Goal: Information Seeking & Learning: Learn about a topic

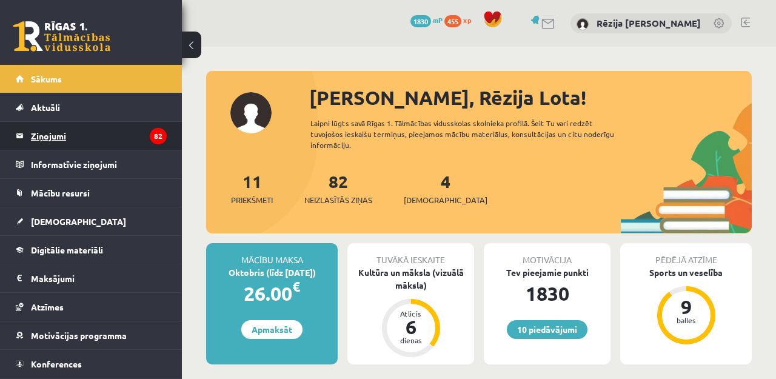
click at [82, 129] on legend "Ziņojumi 82" at bounding box center [99, 136] width 136 height 28
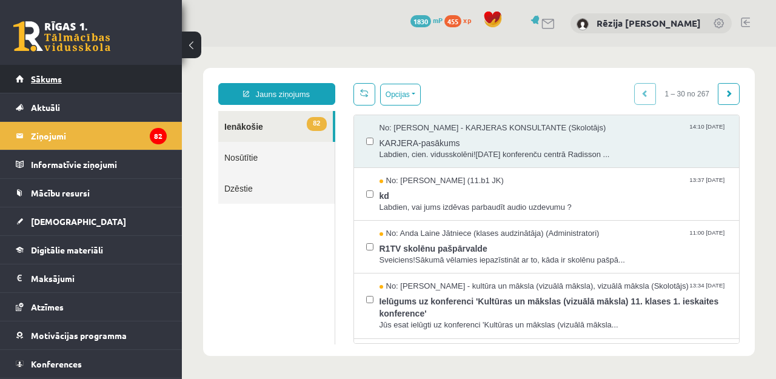
click at [89, 75] on link "Sākums" at bounding box center [91, 79] width 151 height 28
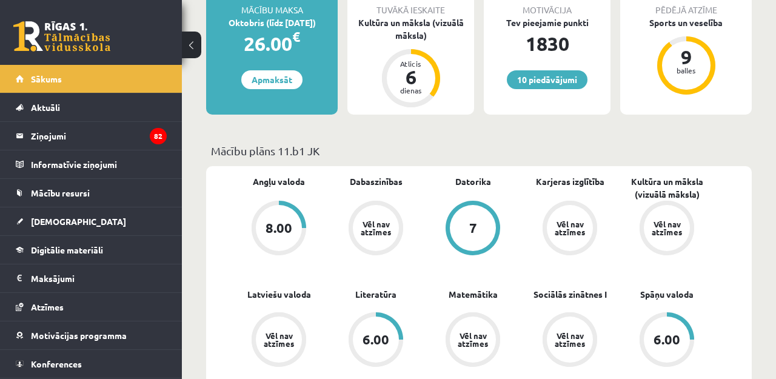
scroll to position [250, 0]
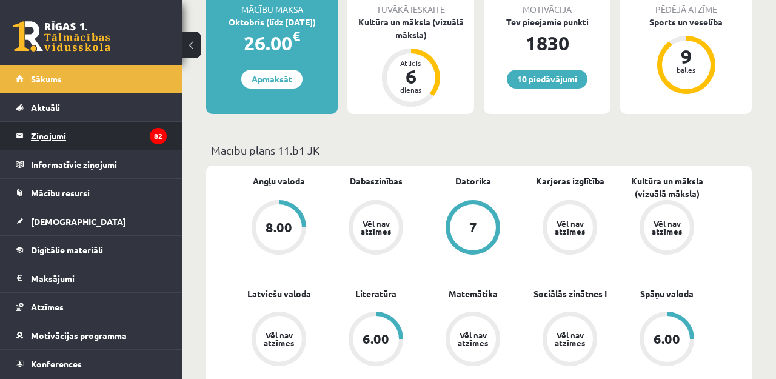
click at [125, 147] on legend "Ziņojumi 82" at bounding box center [99, 136] width 136 height 28
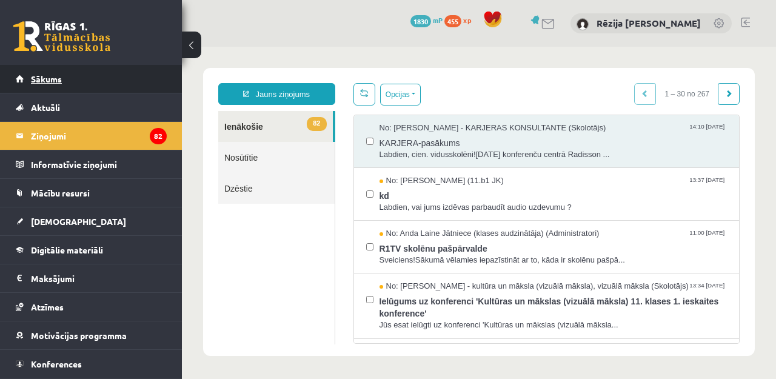
click at [86, 86] on link "Sākums" at bounding box center [91, 79] width 151 height 28
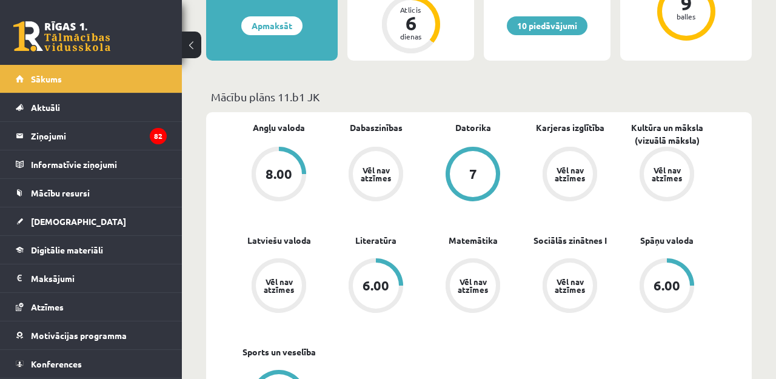
scroll to position [306, 0]
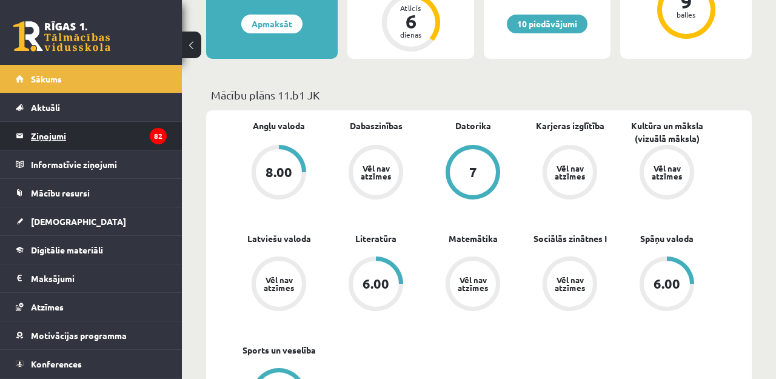
click at [81, 138] on legend "Ziņojumi 82" at bounding box center [99, 136] width 136 height 28
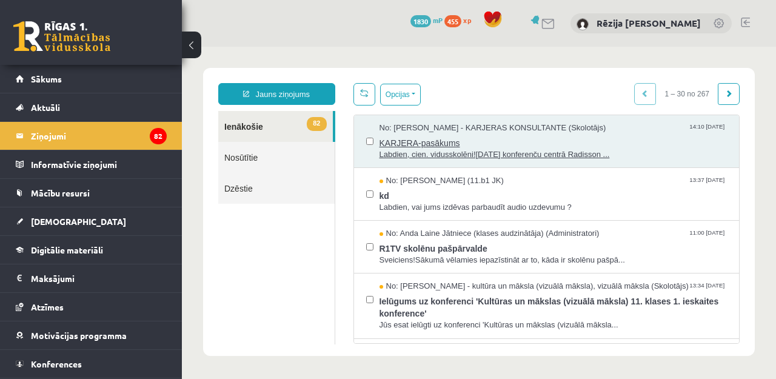
click at [476, 146] on span "KARJERA-pasākums" at bounding box center [554, 141] width 348 height 15
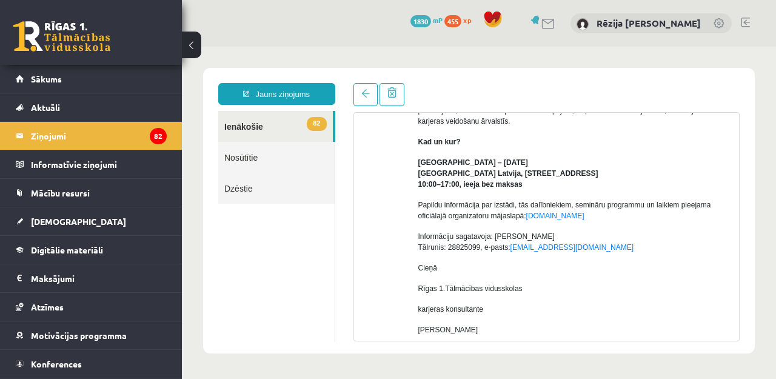
scroll to position [212, 0]
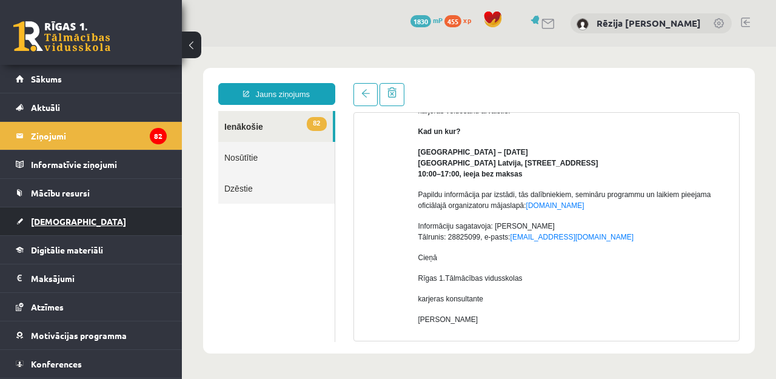
click at [63, 219] on span "[DEMOGRAPHIC_DATA]" at bounding box center [78, 221] width 95 height 11
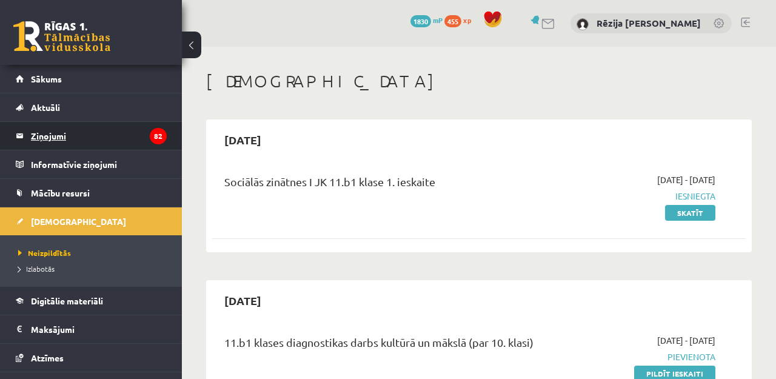
click at [75, 138] on legend "Ziņojumi 82" at bounding box center [99, 136] width 136 height 28
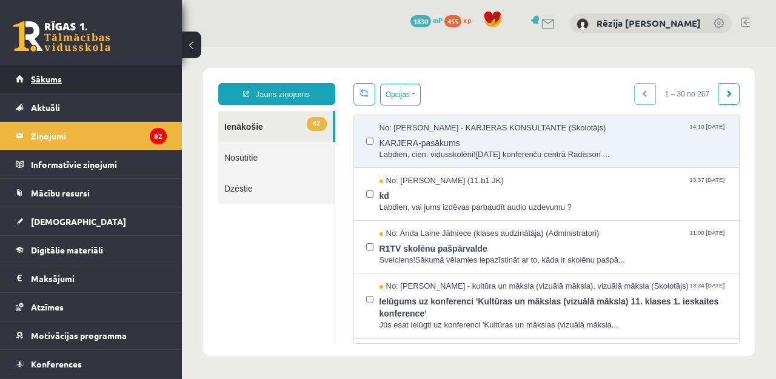
click at [92, 86] on link "Sākums" at bounding box center [91, 79] width 151 height 28
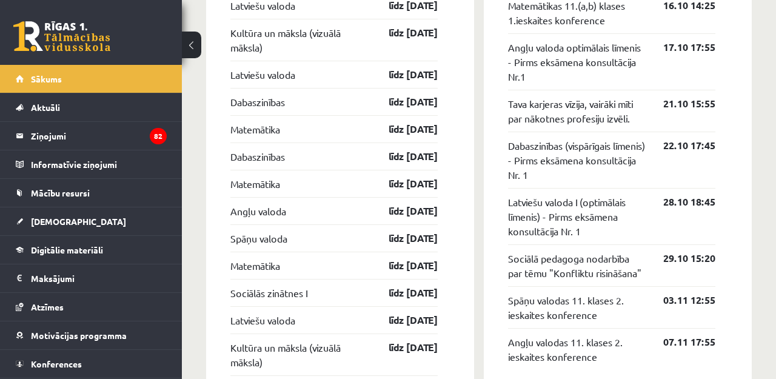
scroll to position [1232, 0]
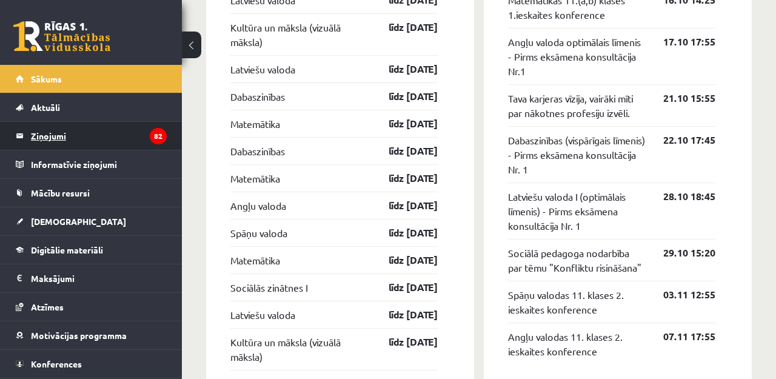
click at [70, 132] on legend "Ziņojumi 82" at bounding box center [99, 136] width 136 height 28
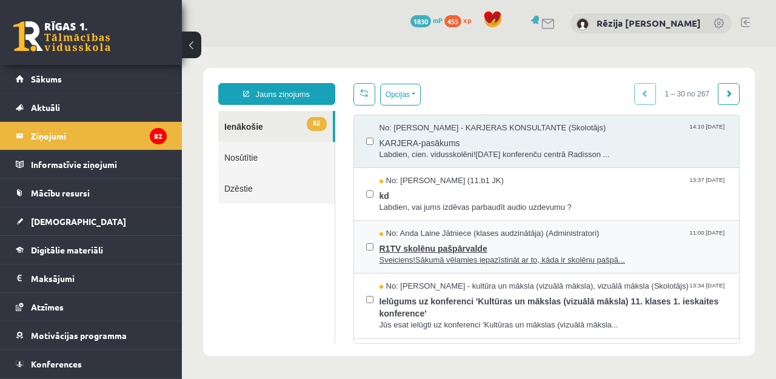
scroll to position [92, 0]
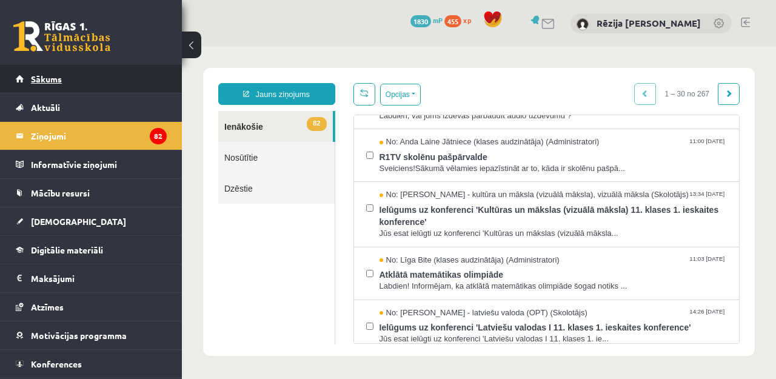
click at [89, 84] on link "Sākums" at bounding box center [91, 79] width 151 height 28
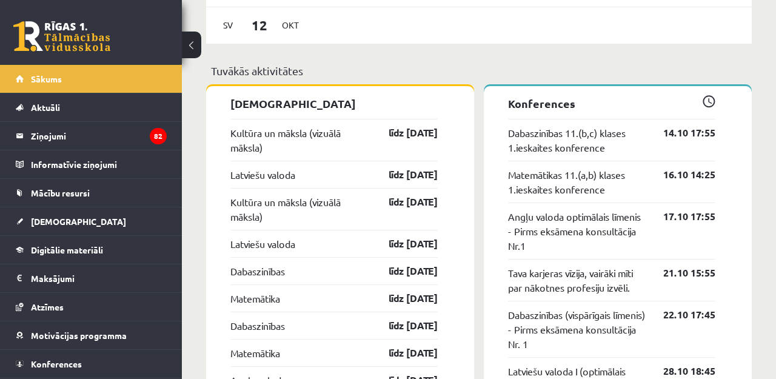
scroll to position [1058, 0]
click at [75, 107] on link "Aktuāli" at bounding box center [91, 107] width 151 height 28
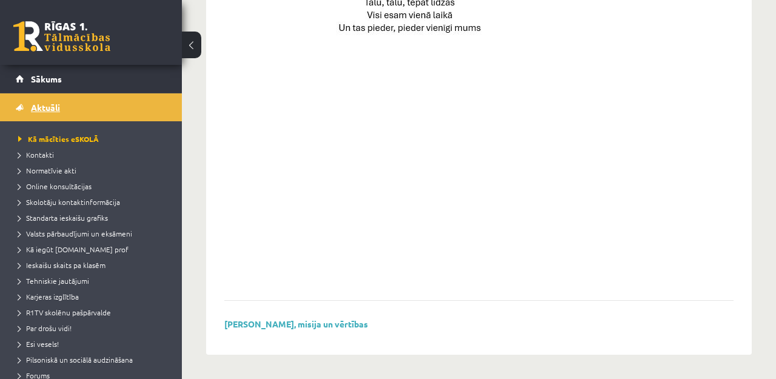
scroll to position [940, 0]
click at [50, 75] on span "Sākums" at bounding box center [46, 78] width 31 height 11
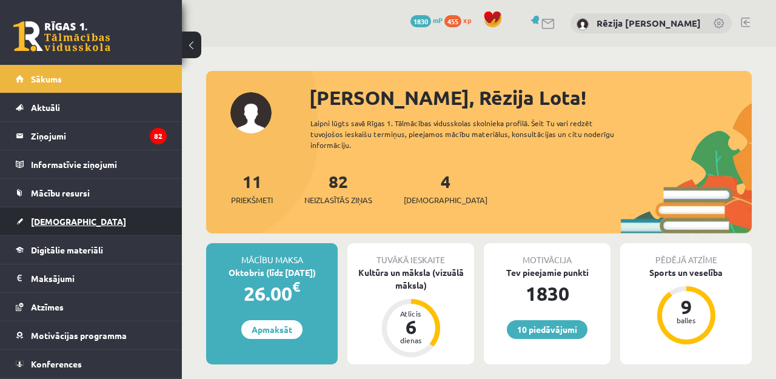
click at [75, 220] on link "[DEMOGRAPHIC_DATA]" at bounding box center [91, 221] width 151 height 28
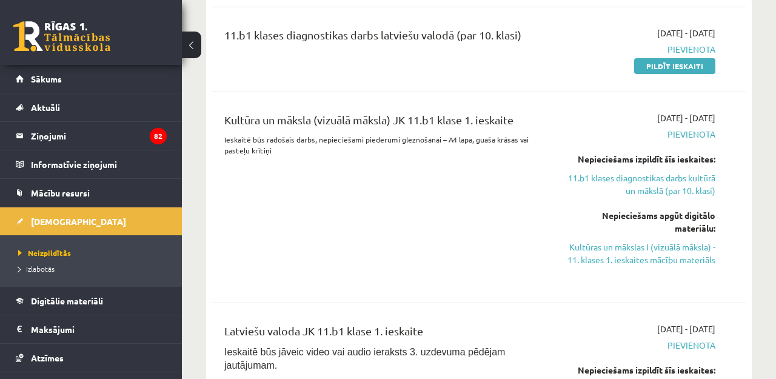
scroll to position [416, 0]
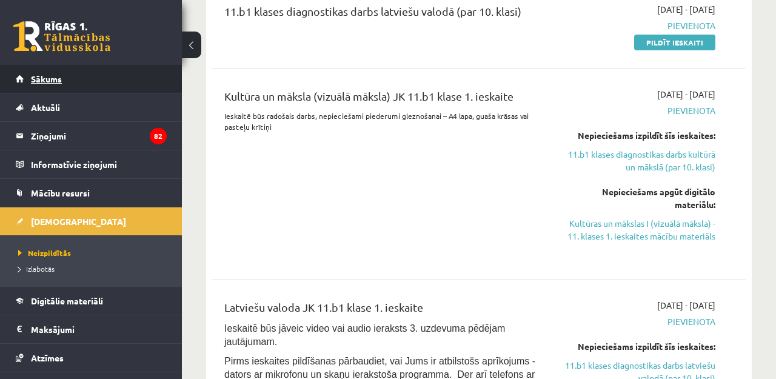
click at [89, 74] on link "Sākums" at bounding box center [91, 79] width 151 height 28
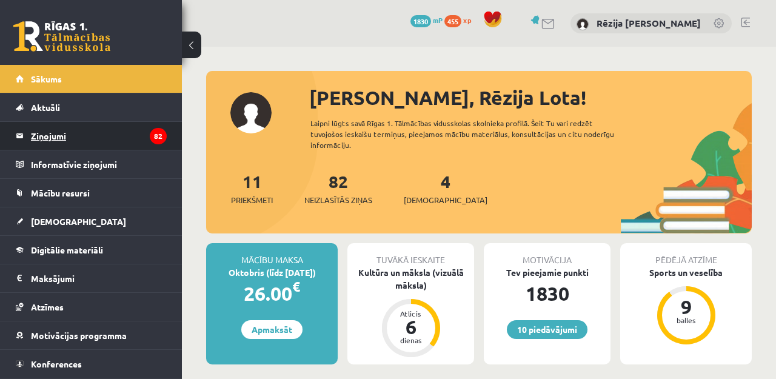
click at [133, 133] on legend "Ziņojumi 82" at bounding box center [99, 136] width 136 height 28
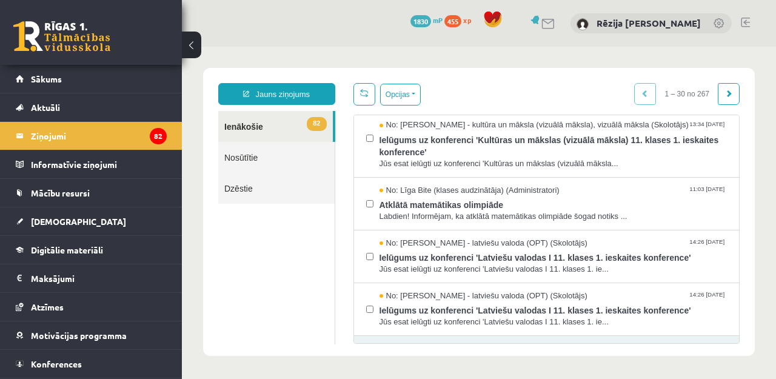
scroll to position [165, 0]
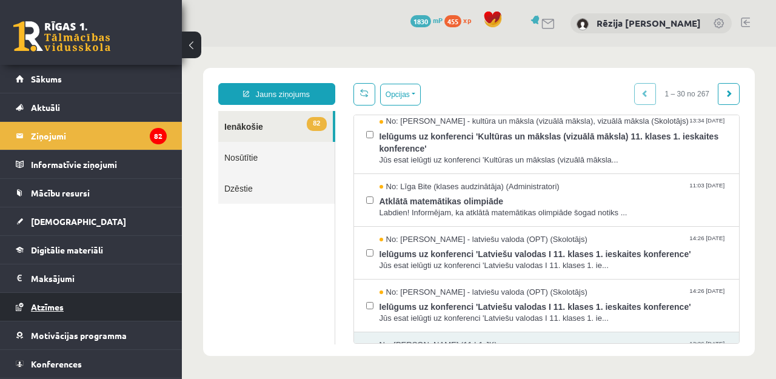
click at [65, 307] on link "Atzīmes" at bounding box center [91, 307] width 151 height 28
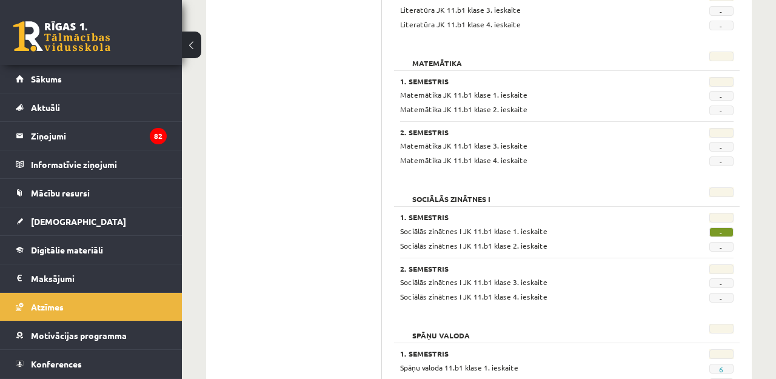
scroll to position [969, 0]
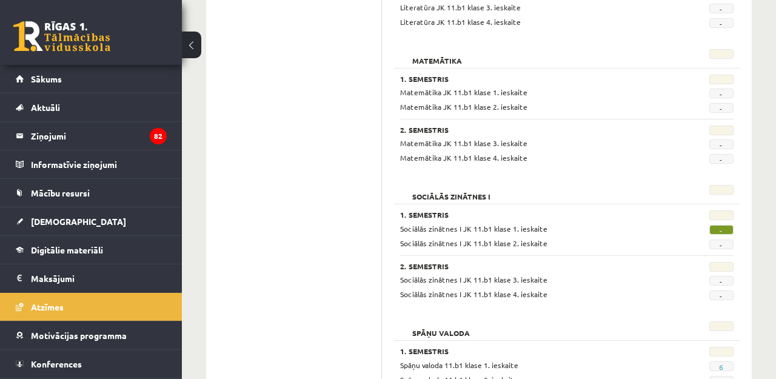
click at [727, 227] on span "-" at bounding box center [722, 230] width 24 height 10
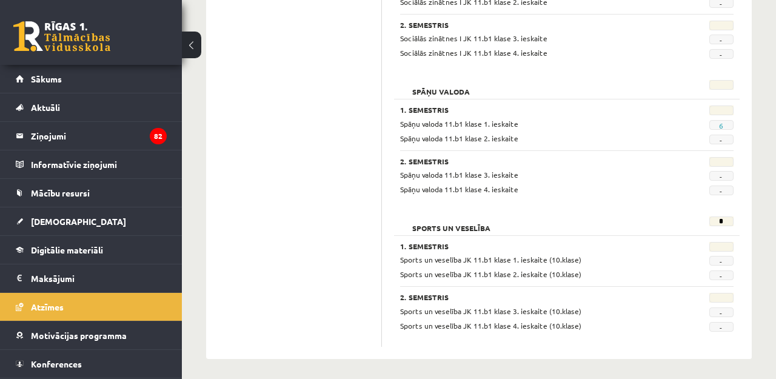
scroll to position [1209, 0]
click at [609, 197] on div "Spāņu valoda 1. Semestris Spāņu valoda 11.b1 klase 1. ieskaite 6 Spāņu valoda 1…" at bounding box center [567, 140] width 346 height 130
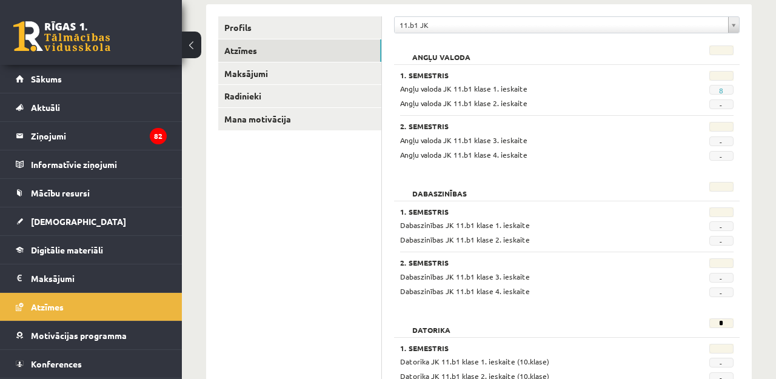
scroll to position [25, 0]
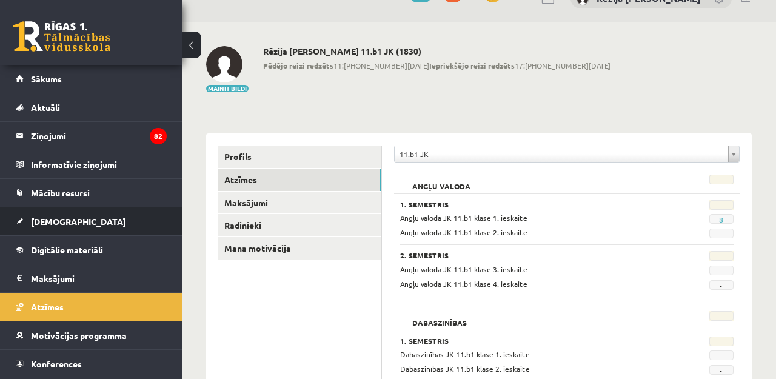
click at [43, 215] on link "[DEMOGRAPHIC_DATA]" at bounding box center [91, 221] width 151 height 28
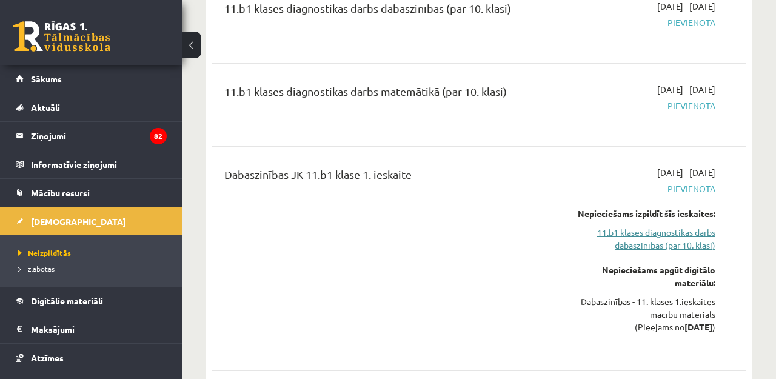
scroll to position [1155, 0]
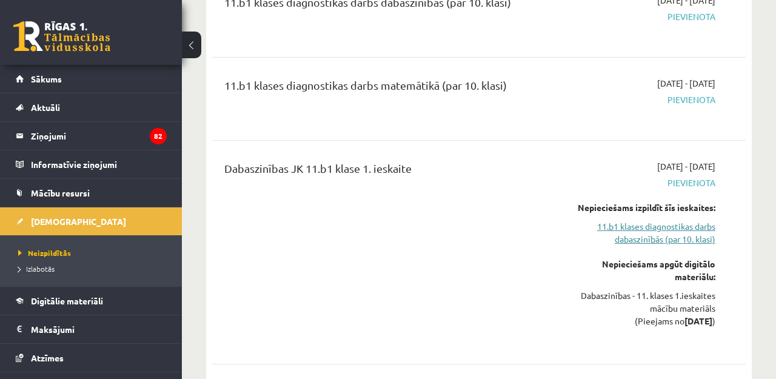
click at [639, 223] on link "11.b1 klases diagnostikas darbs dabaszinībās (par 10. klasi)" at bounding box center [640, 232] width 152 height 25
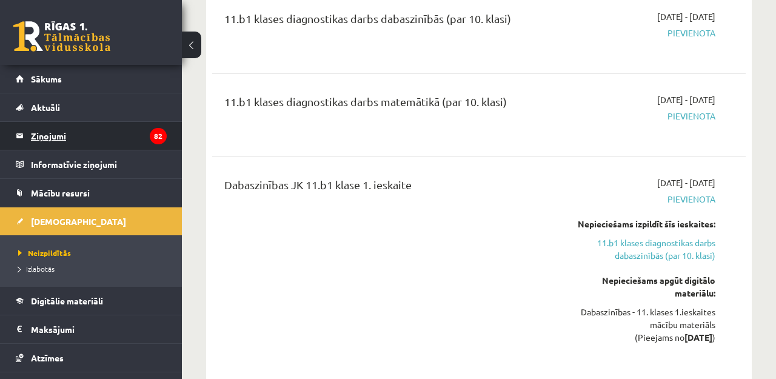
click at [84, 133] on legend "Ziņojumi 82" at bounding box center [99, 136] width 136 height 28
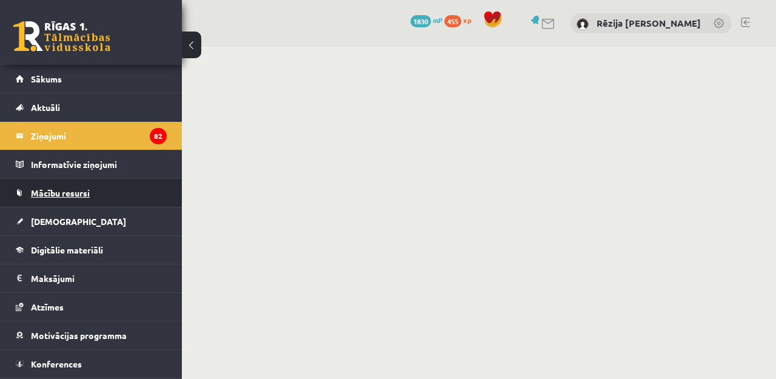
click at [56, 200] on link "Mācību resursi" at bounding box center [91, 193] width 151 height 28
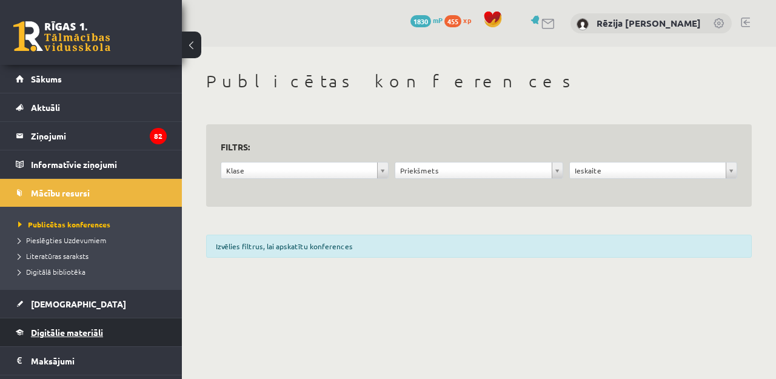
click at [56, 335] on span "Digitālie materiāli" at bounding box center [67, 332] width 72 height 11
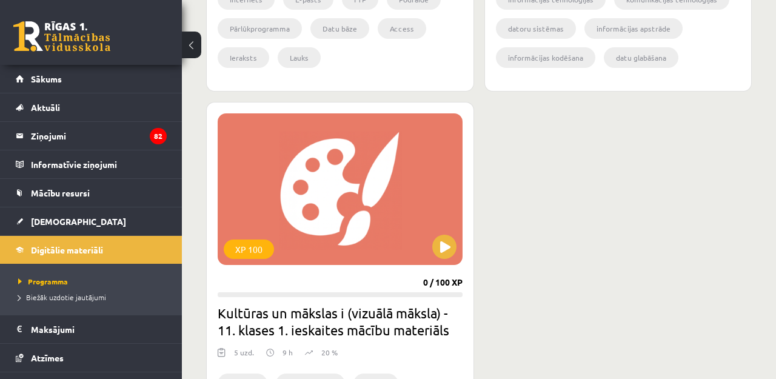
scroll to position [1696, 0]
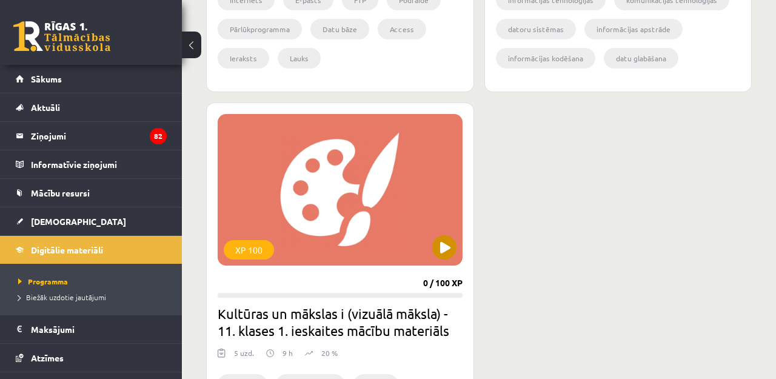
click at [441, 248] on button at bounding box center [444, 247] width 24 height 24
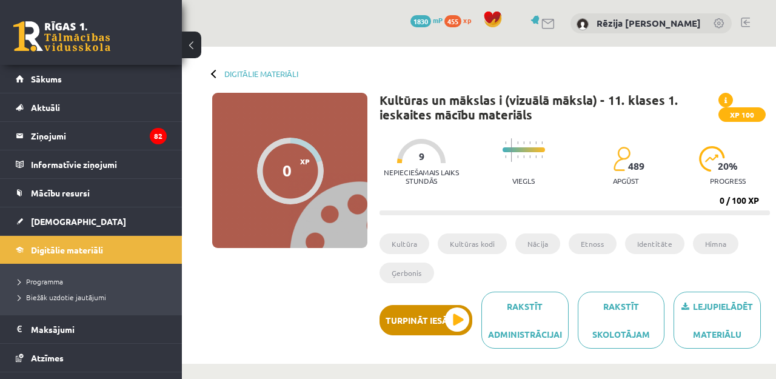
click at [444, 317] on button "Turpināt iesākto" at bounding box center [426, 320] width 93 height 30
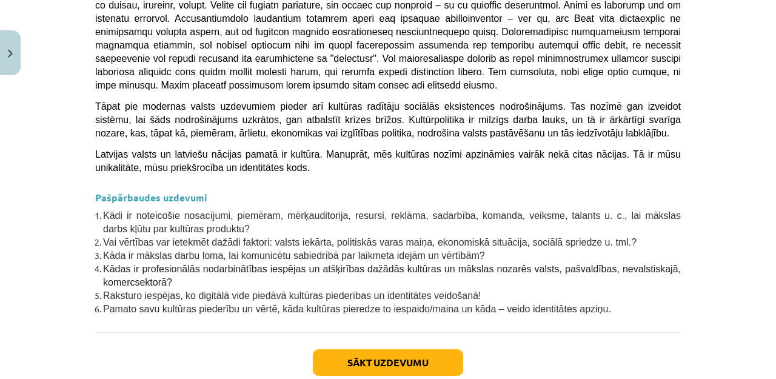
click at [415, 349] on button "Sākt uzdevumu" at bounding box center [388, 362] width 150 height 27
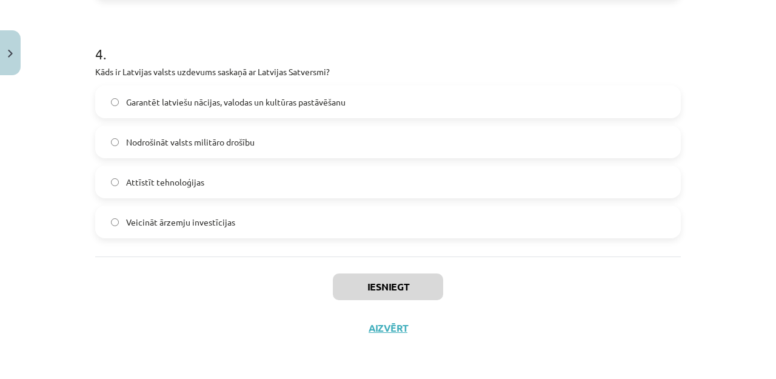
scroll to position [461, 0]
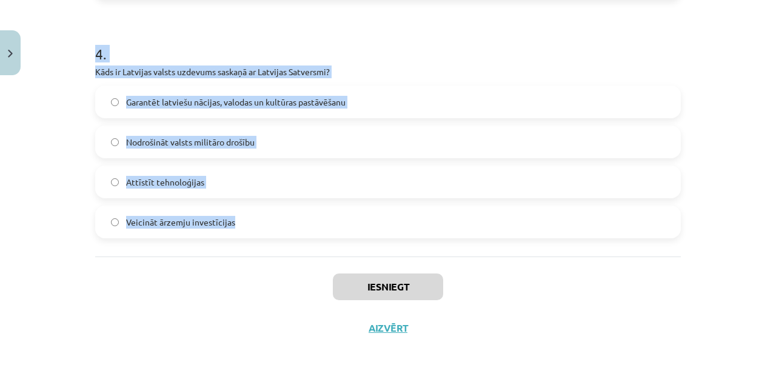
drag, startPoint x: 98, startPoint y: 113, endPoint x: 266, endPoint y: 219, distance: 198.4
copy form "Kas veido nacionālās identitātes pamatu [GEOGRAPHIC_DATA]? Globalizācija Ekonom…"
click at [329, 132] on label "Nodrošināt valsts militāro drošību" at bounding box center [387, 142] width 583 height 30
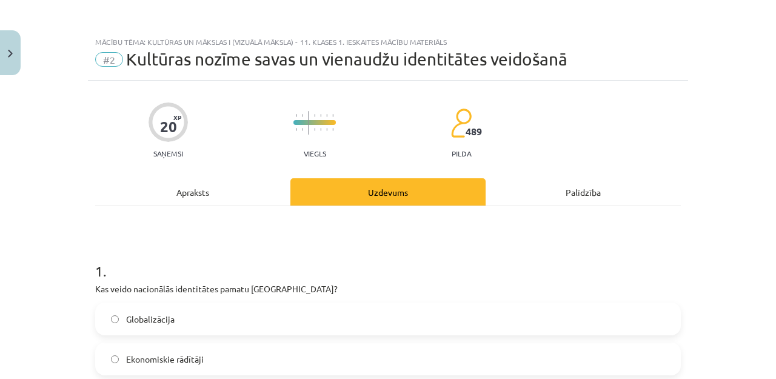
scroll to position [0, 0]
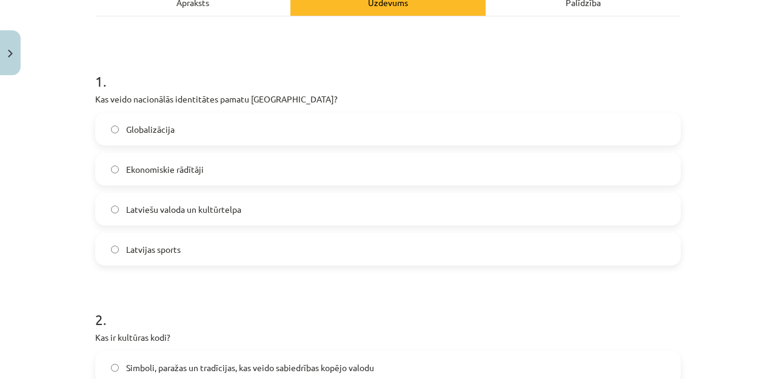
click at [236, 213] on span "Latviešu valoda un kultūrtelpa" at bounding box center [183, 209] width 115 height 13
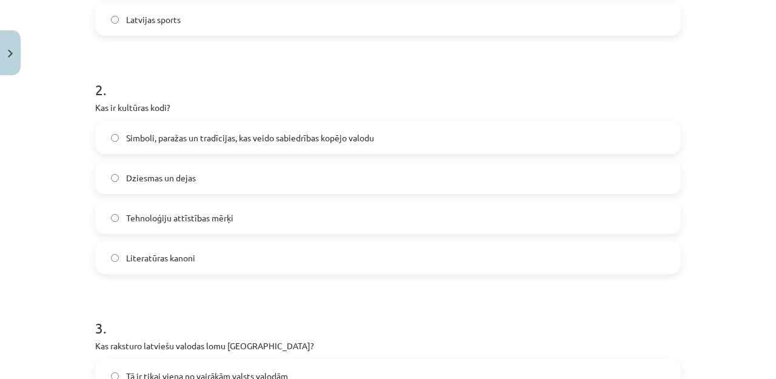
scroll to position [425, 0]
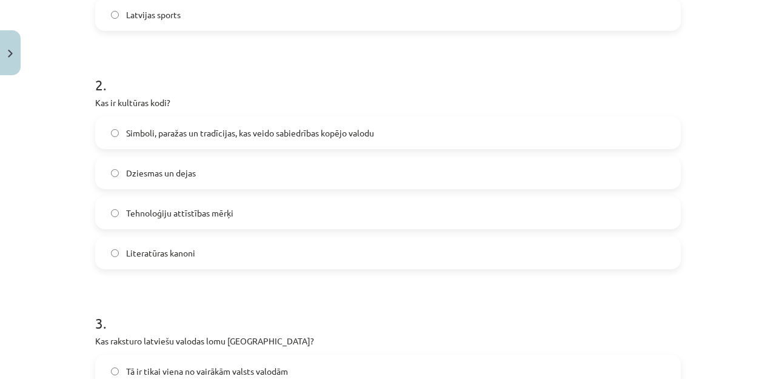
click at [230, 137] on span "Simboli, paražas un tradīcijas, kas veido sabiedrības kopējo valodu" at bounding box center [250, 133] width 248 height 13
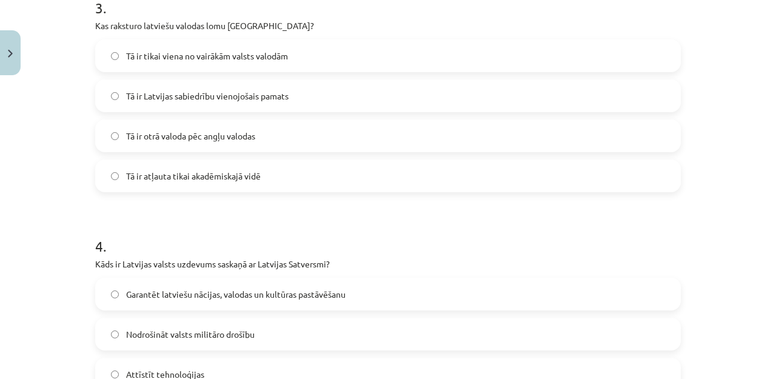
scroll to position [742, 0]
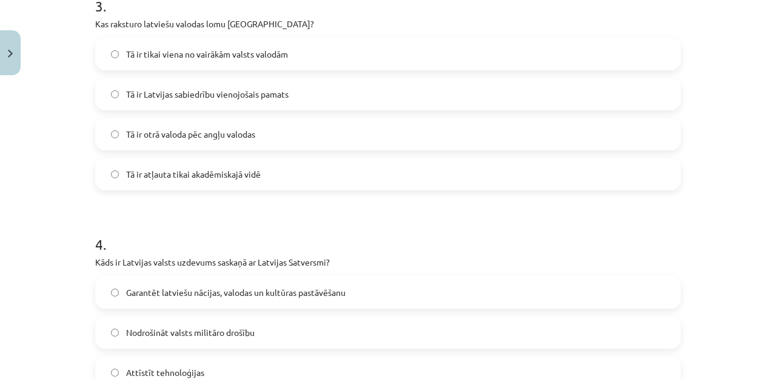
click at [311, 96] on label "Tā ir Latvijas sabiedrību vienojošais pamats" at bounding box center [387, 94] width 583 height 30
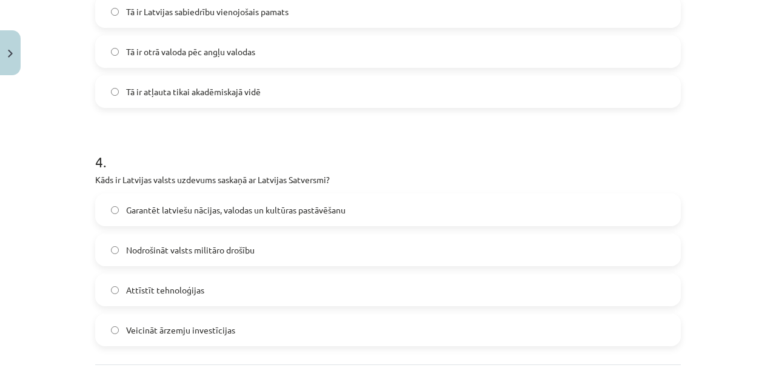
click at [224, 203] on label "Garantēt latviešu nācijas, valodas un kultūras pastāvēšanu" at bounding box center [387, 210] width 583 height 30
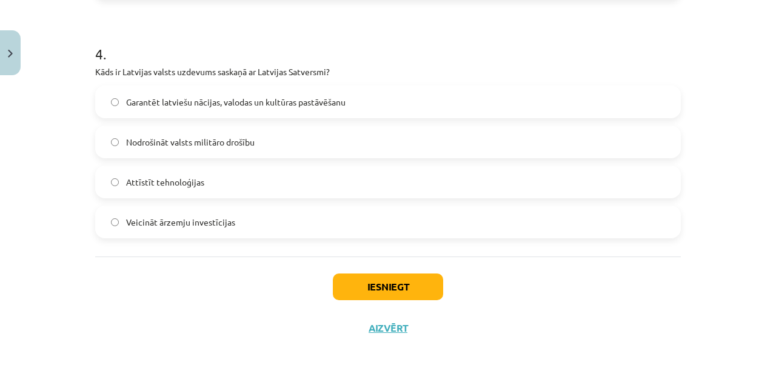
scroll to position [934, 0]
click at [401, 285] on button "Iesniegt" at bounding box center [388, 287] width 110 height 27
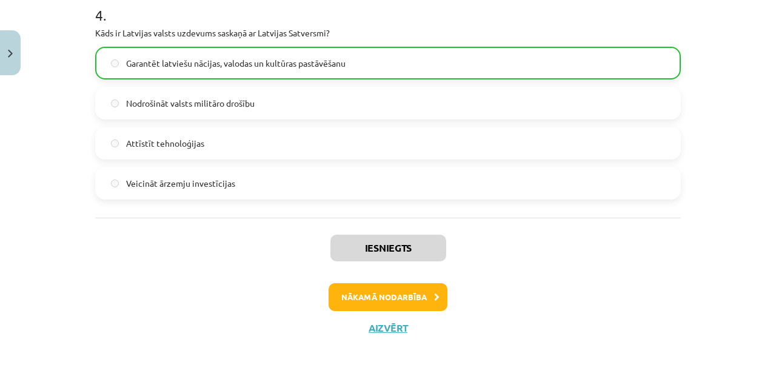
click at [403, 304] on button "Nākamā nodarbība" at bounding box center [388, 297] width 119 height 28
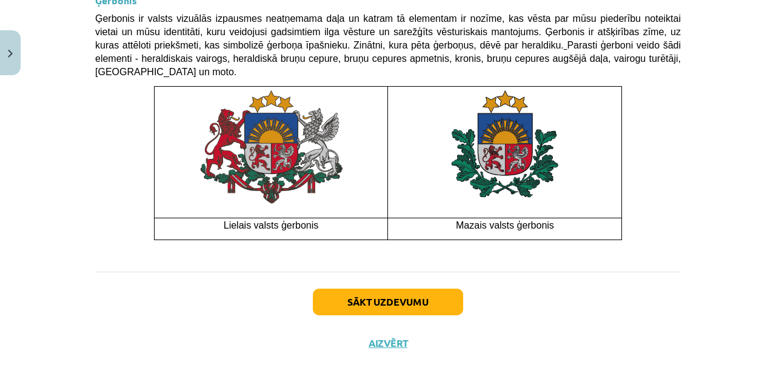
scroll to position [1036, 0]
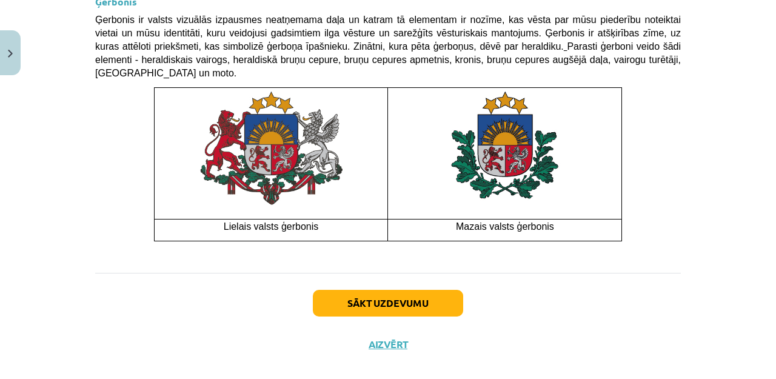
click at [397, 290] on button "Sākt uzdevumu" at bounding box center [388, 303] width 150 height 27
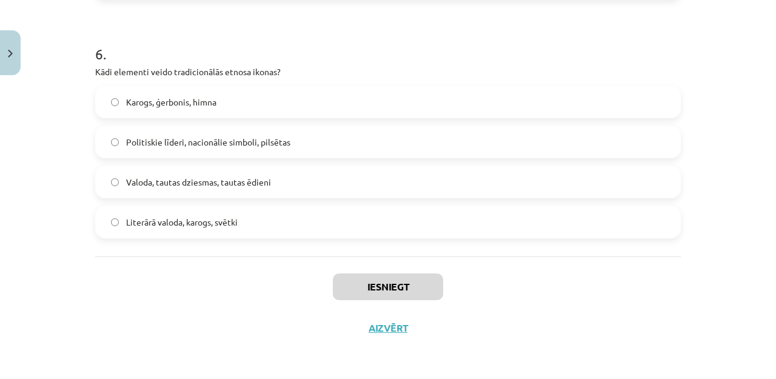
scroll to position [685, 0]
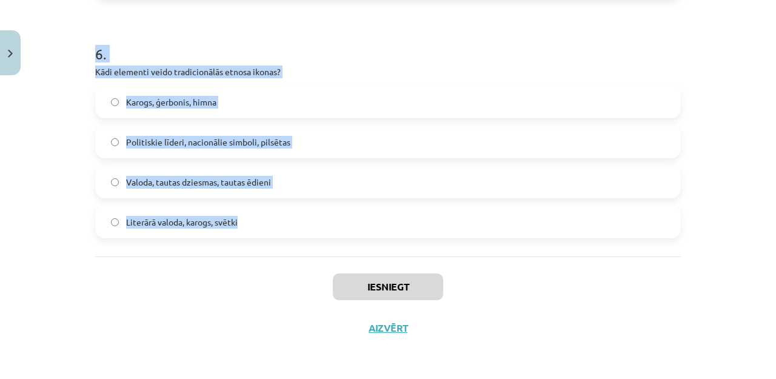
drag, startPoint x: 98, startPoint y: 28, endPoint x: 389, endPoint y: 235, distance: 357.4
copy form "Lor ip dolorsitam consectetur adipisci elitsedd? Eiusmodte Incididuntu Laboreet…"
click at [265, 109] on label "Karogs, ģerbonis, himna" at bounding box center [387, 102] width 583 height 30
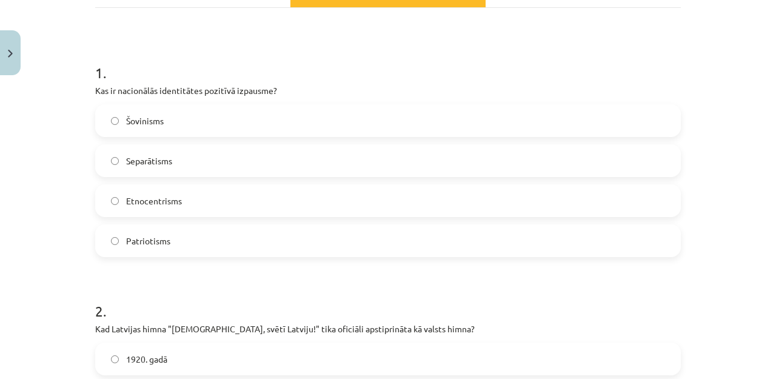
scroll to position [223, 0]
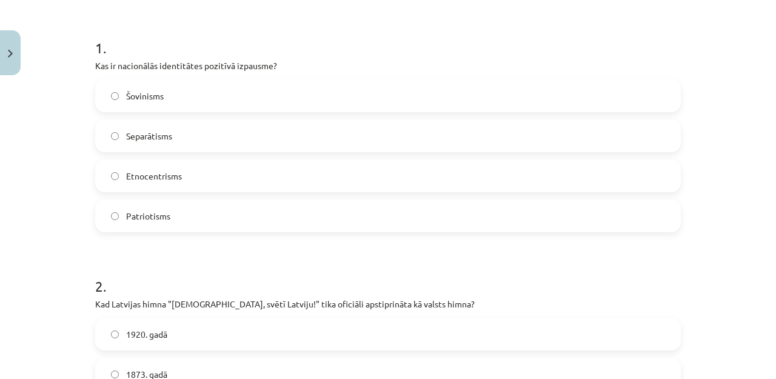
click at [192, 217] on label "Patriotisms" at bounding box center [387, 216] width 583 height 30
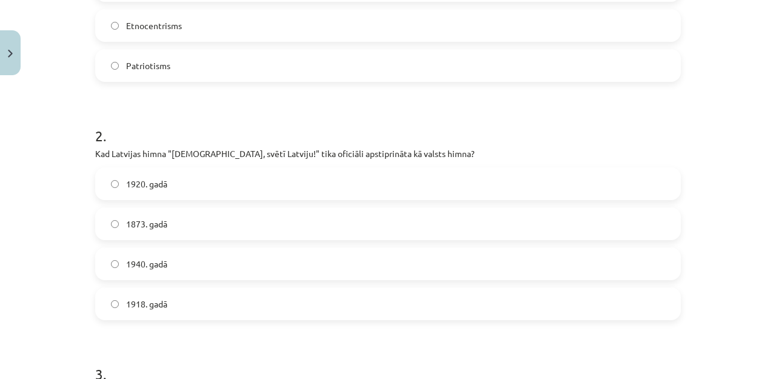
scroll to position [379, 0]
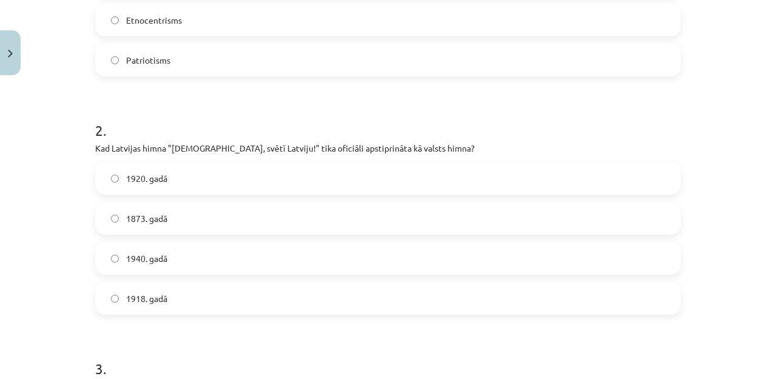
click at [190, 181] on label "1920. gadā" at bounding box center [387, 178] width 583 height 30
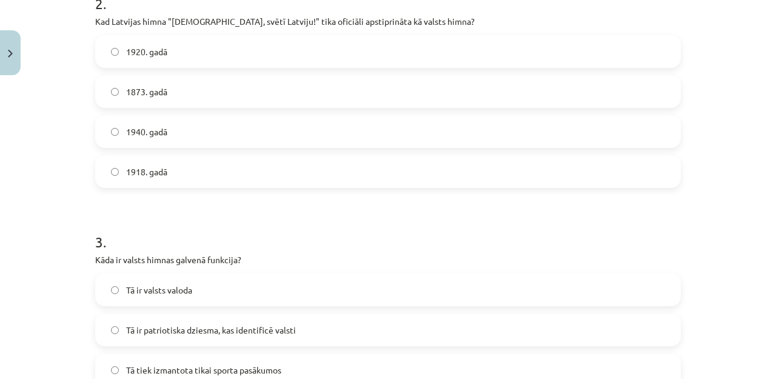
scroll to position [537, 0]
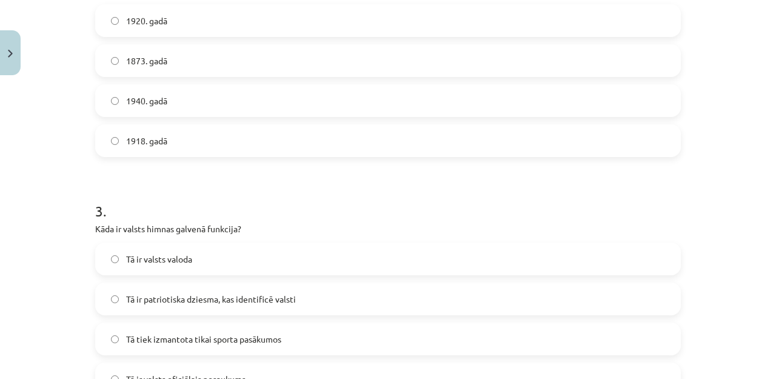
click at [215, 301] on span "Tā ir patriotiska dziesma, kas identificē valsti" at bounding box center [211, 299] width 170 height 13
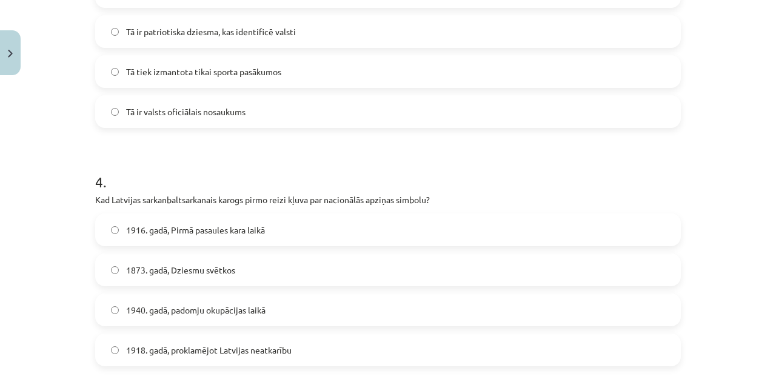
scroll to position [809, 0]
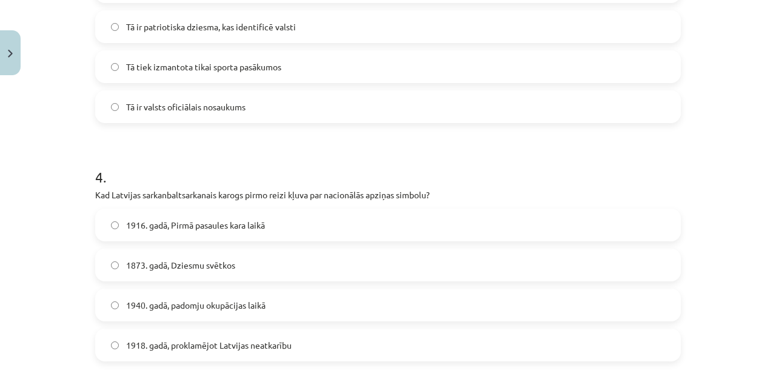
click at [235, 213] on label "1916. gadā, Pirmā pasaules kara laikā" at bounding box center [387, 225] width 583 height 30
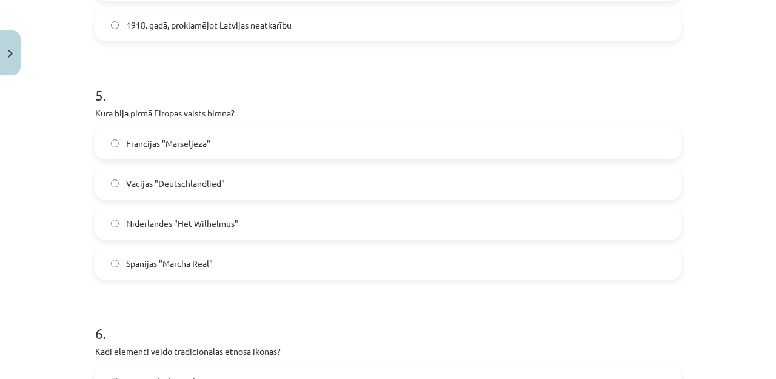
scroll to position [1133, 0]
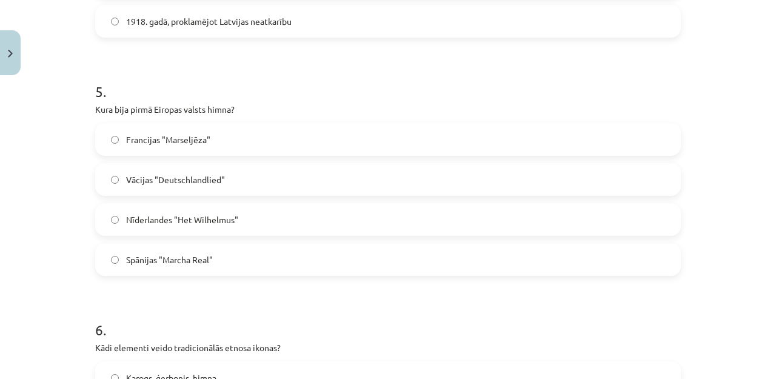
click at [196, 9] on label "1918. gadā, proklamējot Latvijas neatkarību" at bounding box center [387, 21] width 583 height 30
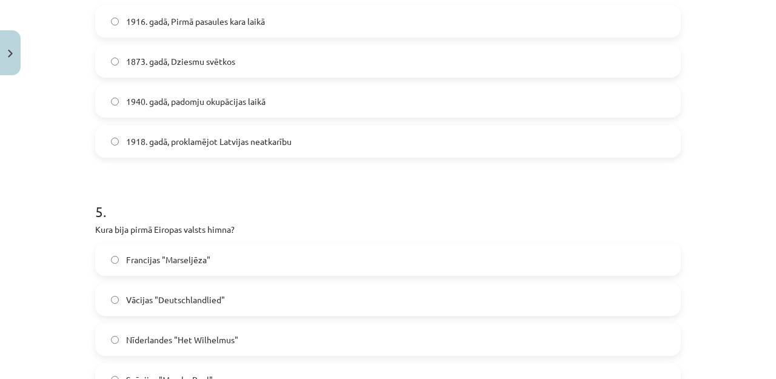
scroll to position [1010, 0]
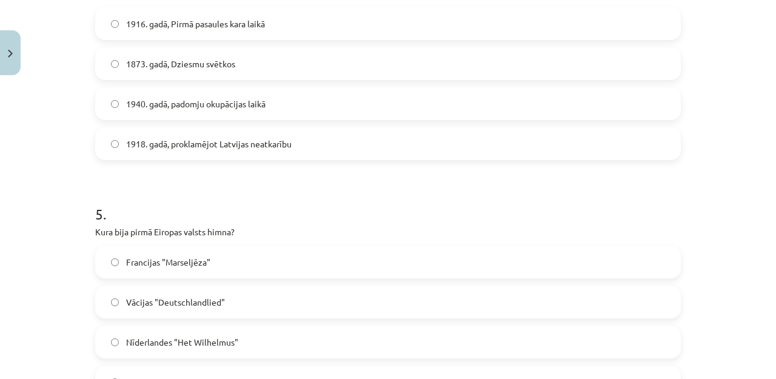
click at [218, 30] on span "1916. gadā, Pirmā pasaules kara laikā" at bounding box center [195, 24] width 139 height 13
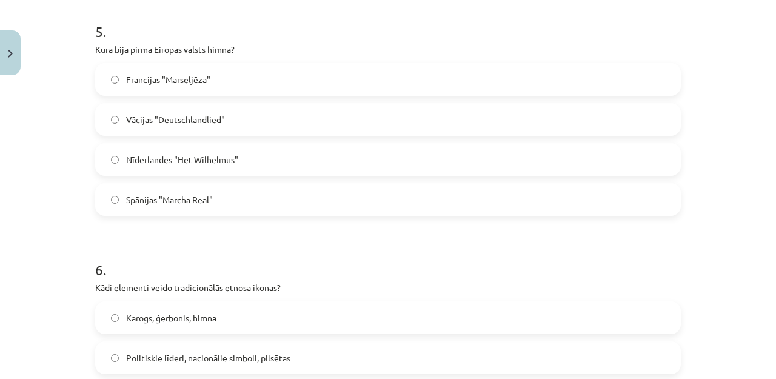
scroll to position [1199, 0]
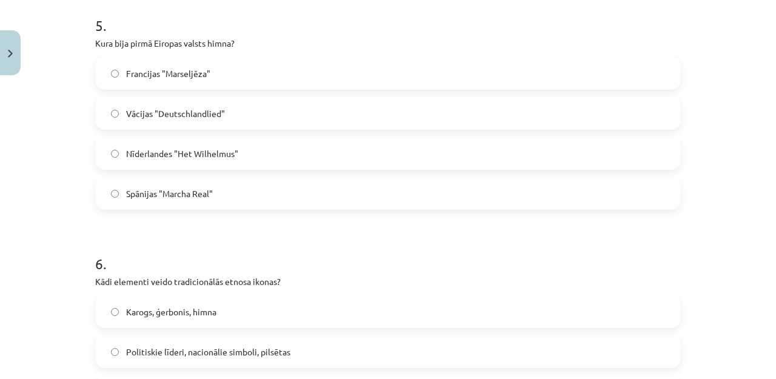
click at [233, 153] on span "Nīderlandes "Het Wilhelmus"" at bounding box center [182, 153] width 112 height 13
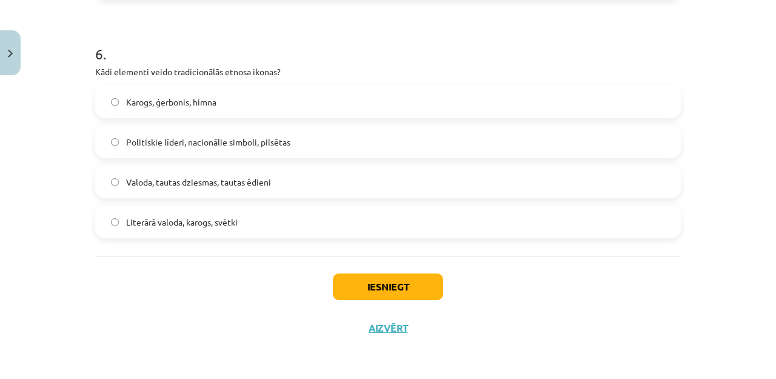
scroll to position [1411, 0]
click at [203, 169] on label "Valoda, tautas dziesmas, tautas ēdieni" at bounding box center [387, 182] width 583 height 30
click at [391, 286] on button "Iesniegt" at bounding box center [388, 287] width 110 height 27
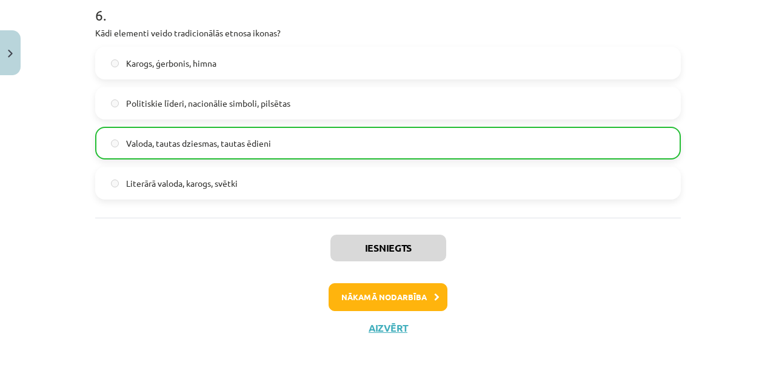
click at [388, 293] on button "Nākamā nodarbība" at bounding box center [388, 297] width 119 height 28
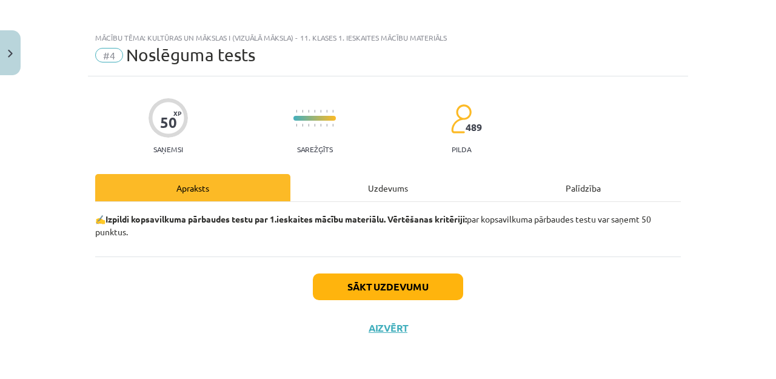
click at [368, 278] on button "Sākt uzdevumu" at bounding box center [388, 287] width 150 height 27
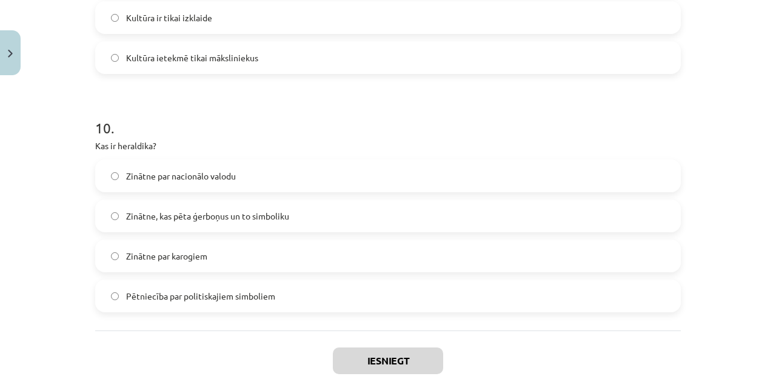
scroll to position [2364, 0]
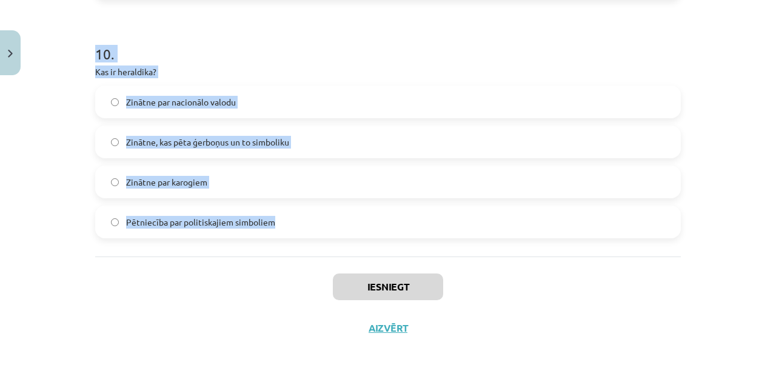
drag, startPoint x: 93, startPoint y: 211, endPoint x: 301, endPoint y: 225, distance: 209.1
copy form "Lor ip dolorsit ametconse adipis? El seddo eiusmo te incidi utlabor et dolorema…"
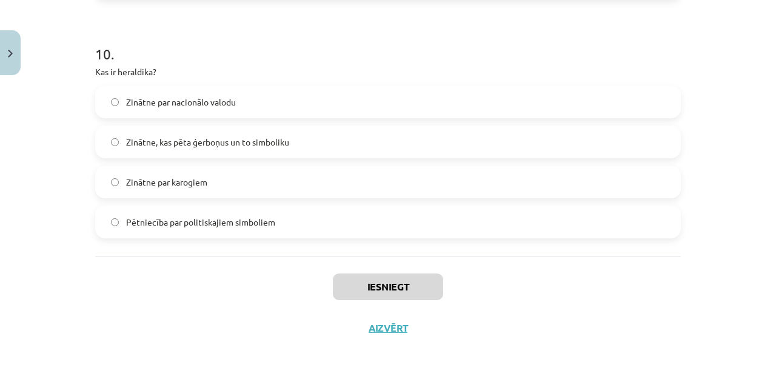
click at [394, 113] on label "Zinātne par nacionālo valodu" at bounding box center [387, 102] width 583 height 30
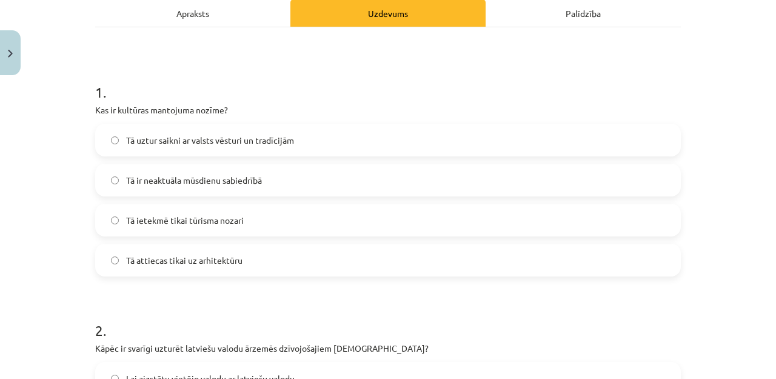
scroll to position [206, 0]
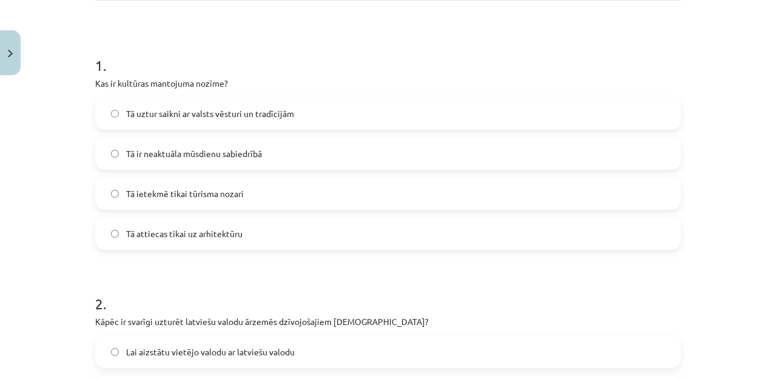
click at [288, 112] on span "Tā uztur saikni ar valsts vēsturi un tradīcijām" at bounding box center [210, 113] width 168 height 13
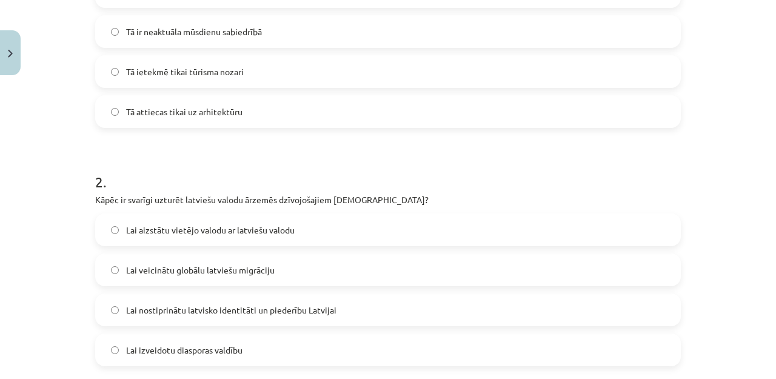
scroll to position [368, 0]
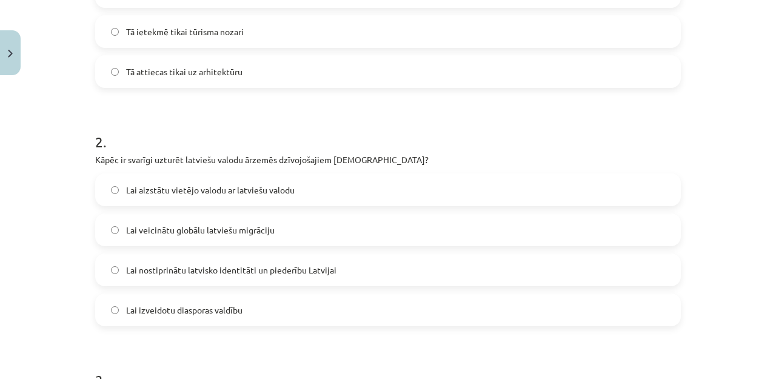
click at [215, 265] on span "Lai nostiprinātu latvisko identitāti un piederību Latvijai" at bounding box center [231, 270] width 210 height 13
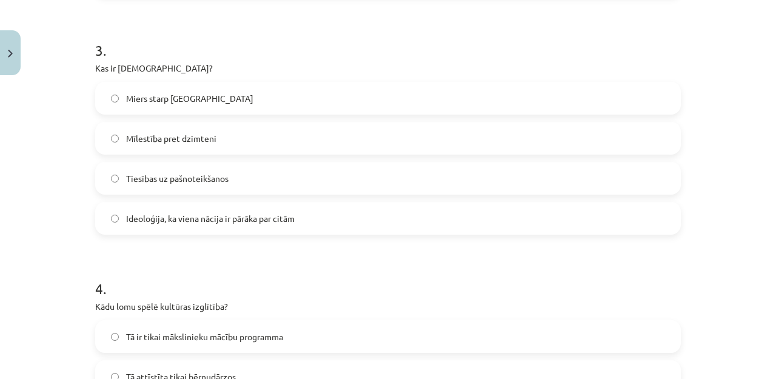
scroll to position [699, 0]
click at [200, 219] on span "Ideoloģija, ka viena nācija ir pārāka par citām" at bounding box center [210, 217] width 169 height 13
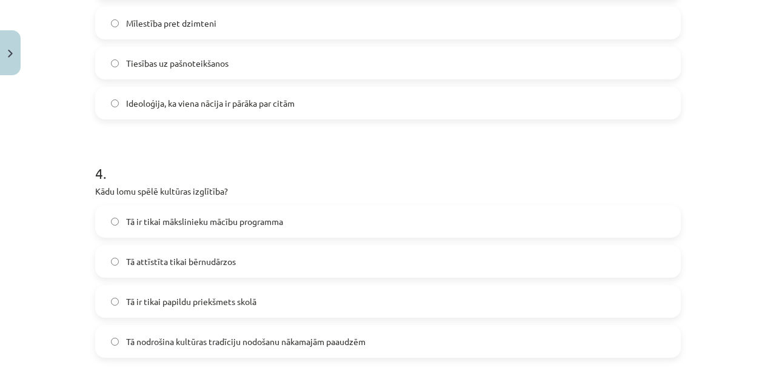
scroll to position [832, 0]
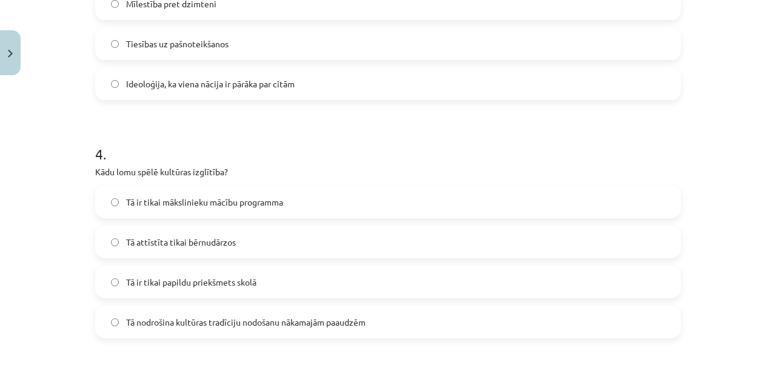
click at [223, 320] on span "Tā nodrošina kultūras tradīciju nodošanu nākamajām paaudzēm" at bounding box center [246, 322] width 240 height 13
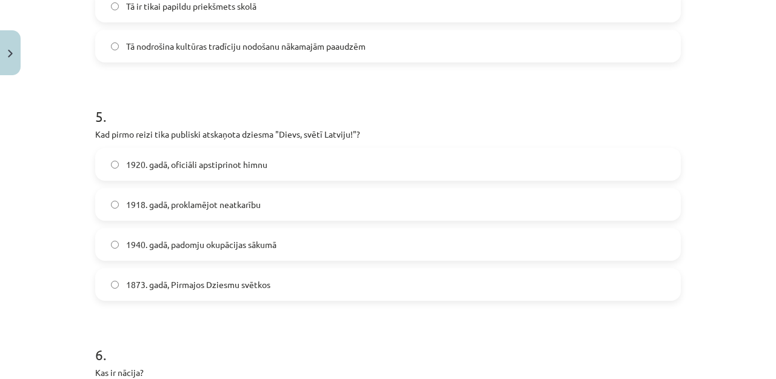
scroll to position [1109, 0]
click at [223, 281] on span "1873. gadā, Pirmajos Dziesmu svētkos" at bounding box center [198, 284] width 144 height 13
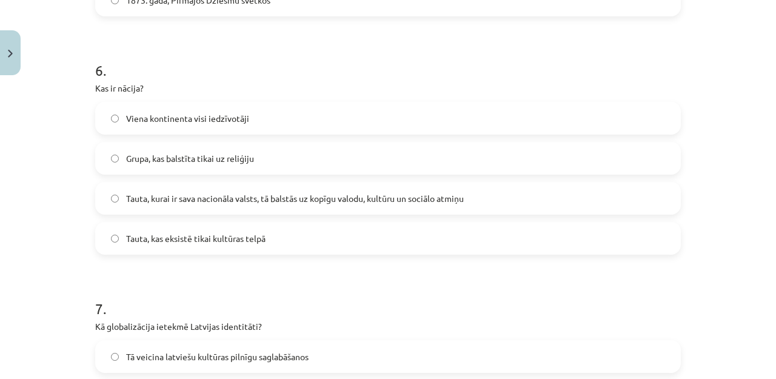
scroll to position [1396, 0]
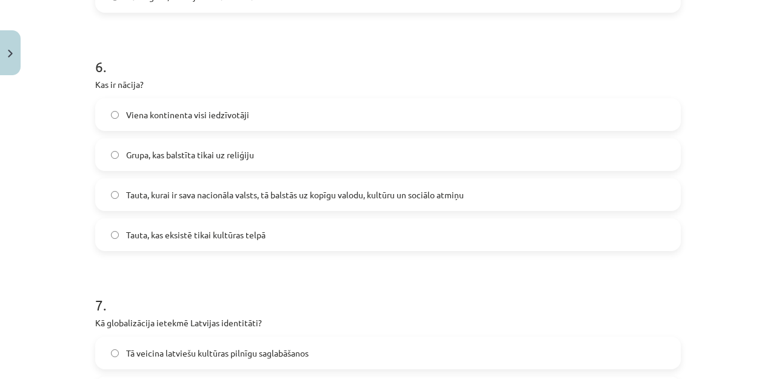
click at [240, 186] on label "Tauta, kurai ir sava nacionāla valsts, tā balstās uz kopīgu valodu, kultūru un …" at bounding box center [387, 195] width 583 height 30
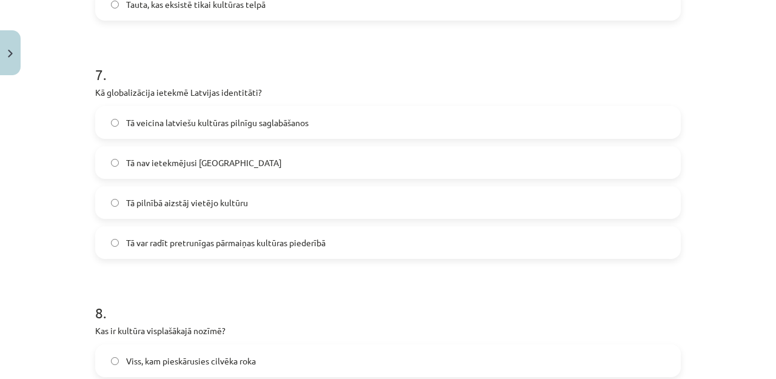
scroll to position [1633, 0]
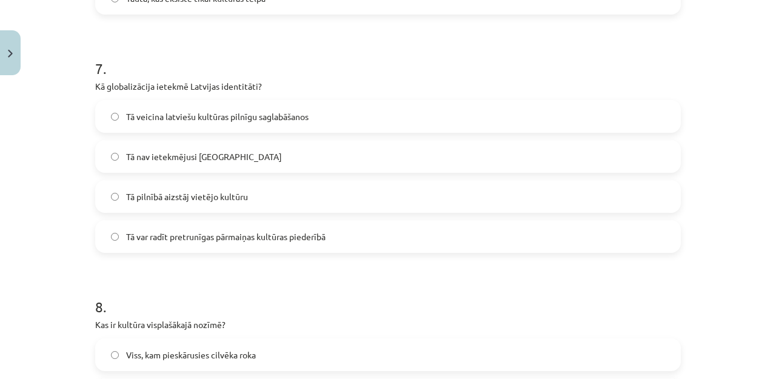
click at [235, 227] on label "Tā var radīt pretrunīgas pārmaiņas kultūras piederībā" at bounding box center [387, 236] width 583 height 30
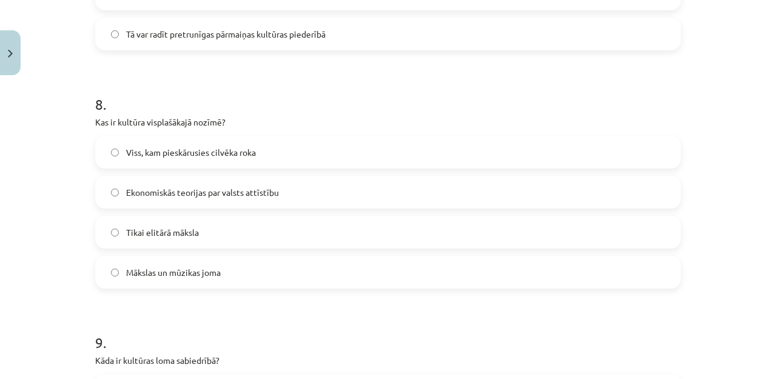
scroll to position [1839, 0]
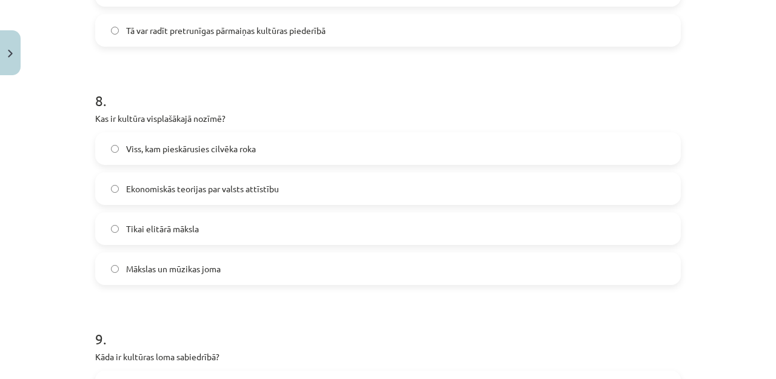
click at [187, 151] on span "Viss, kam pieskārusies cilvēka roka" at bounding box center [191, 149] width 130 height 13
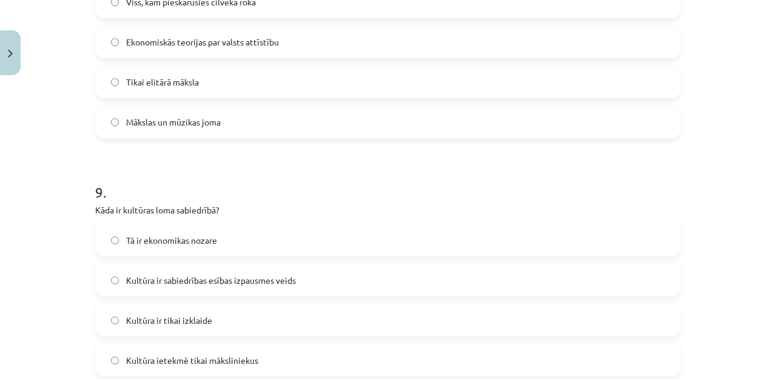
scroll to position [2020, 0]
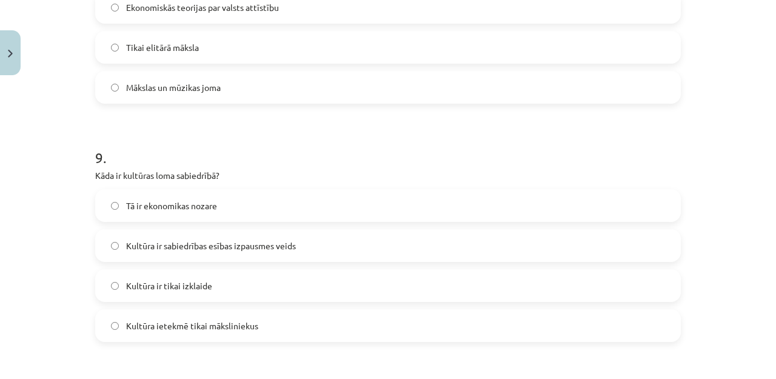
click at [212, 253] on label "Kultūra ir sabiedrības esības izpausmes veids" at bounding box center [387, 245] width 583 height 30
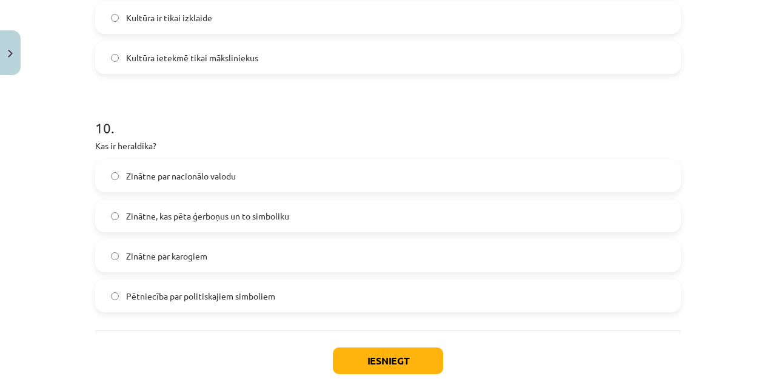
scroll to position [2305, 0]
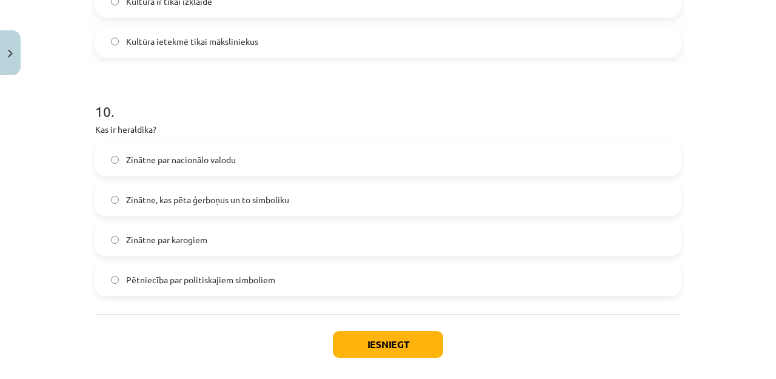
click at [221, 201] on span "Zinātne, kas pēta ģerboņus un to simboliku" at bounding box center [207, 199] width 163 height 13
click at [351, 337] on button "Iesniegt" at bounding box center [388, 344] width 110 height 27
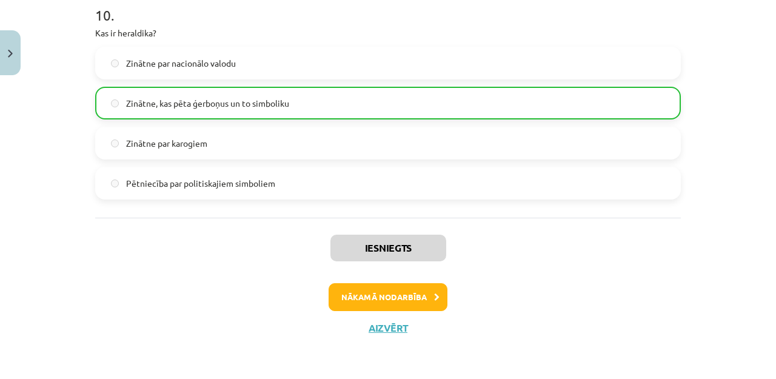
scroll to position [2402, 0]
click at [368, 294] on button "Nākamā nodarbība" at bounding box center [388, 297] width 119 height 28
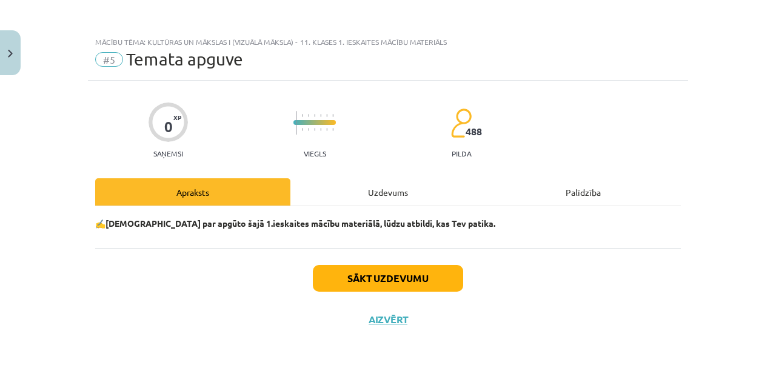
scroll to position [0, 0]
click at [383, 281] on button "Sākt uzdevumu" at bounding box center [388, 278] width 150 height 27
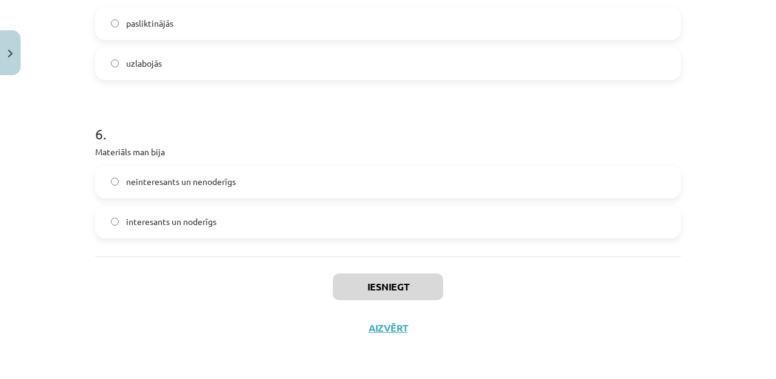
scroll to position [1160, 0]
click at [261, 183] on label "neinteresants un nenoderīgs" at bounding box center [387, 182] width 583 height 30
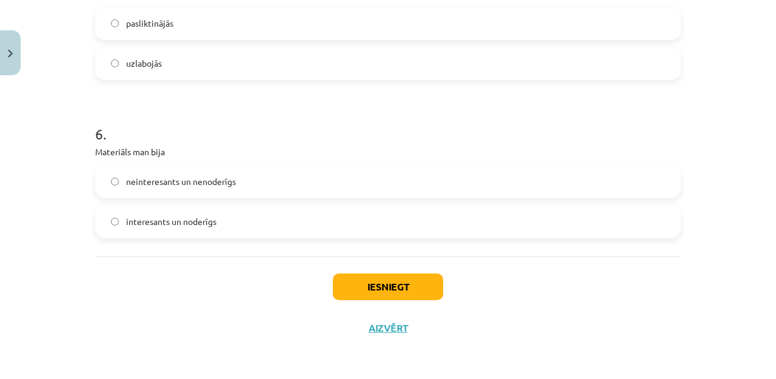
click at [231, 219] on label "interesants un noderīgs" at bounding box center [387, 222] width 583 height 30
click at [357, 281] on button "Iesniegt" at bounding box center [388, 287] width 110 height 27
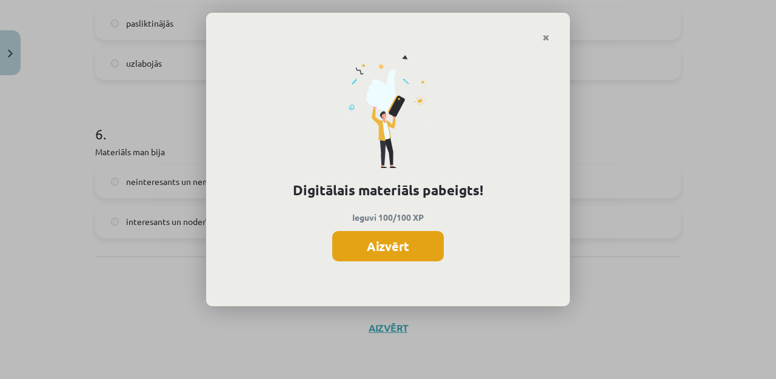
click at [374, 248] on button "Aizvērt" at bounding box center [388, 246] width 112 height 30
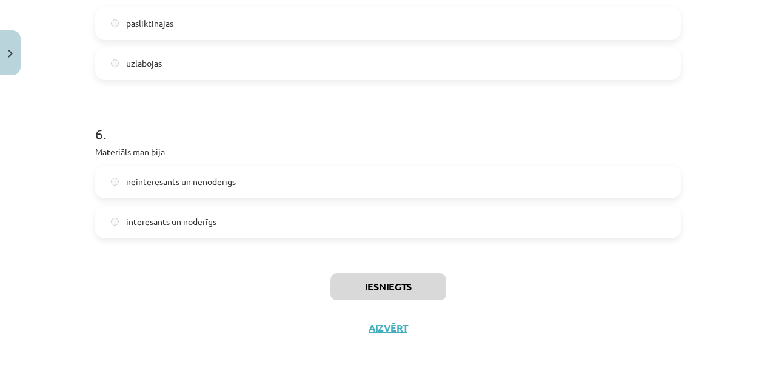
click at [377, 330] on button "Aizvērt" at bounding box center [388, 328] width 46 height 12
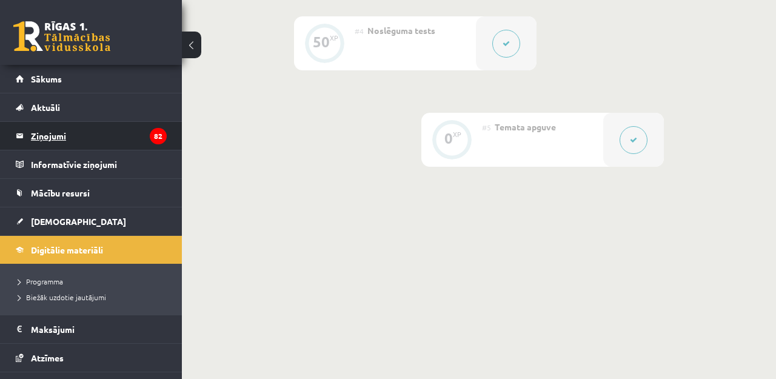
click at [98, 135] on legend "Ziņojumi 82" at bounding box center [99, 136] width 136 height 28
